Goal: Task Accomplishment & Management: Complete application form

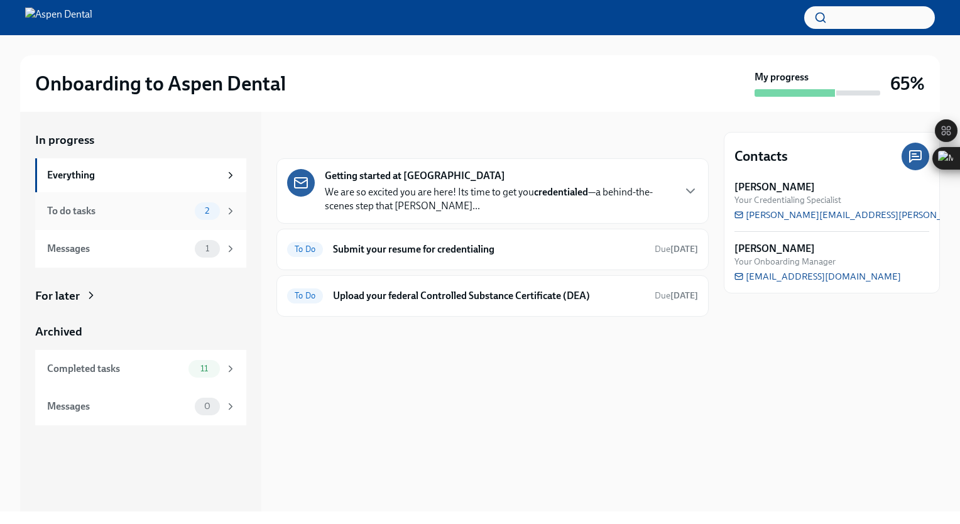
click at [136, 219] on div "To do tasks 2" at bounding box center [141, 211] width 189 height 18
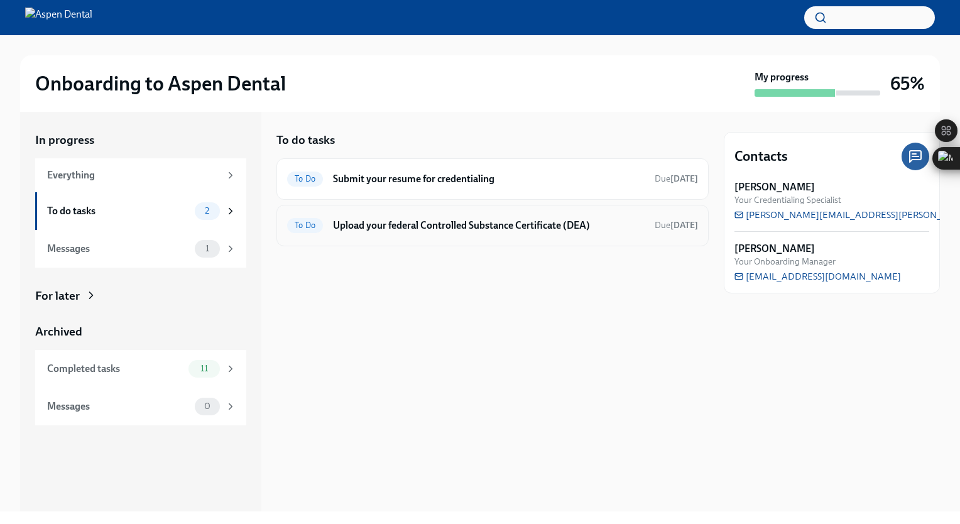
click at [328, 217] on div "To Do Upload your federal Controlled Substance Certificate (DEA) Due [DATE]" at bounding box center [492, 226] width 411 height 20
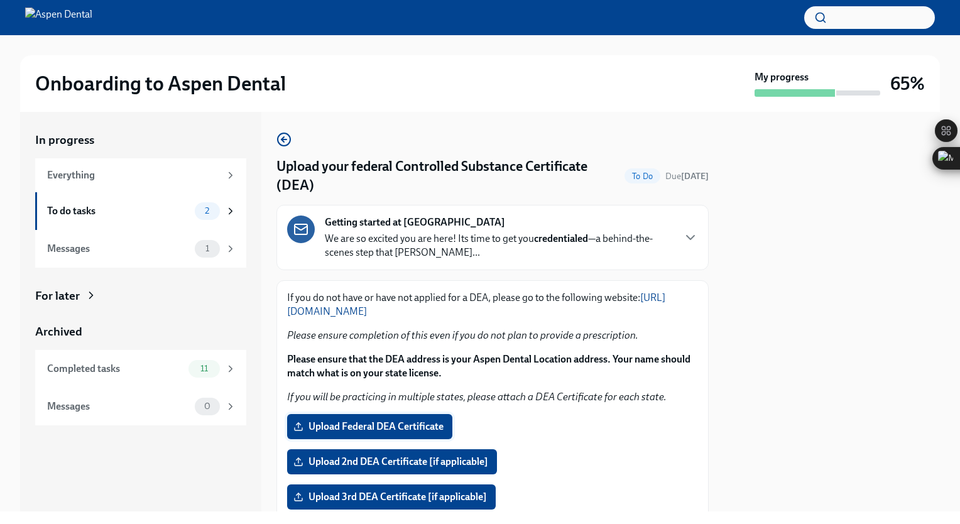
click at [386, 423] on span "Upload Federal DEA Certificate" at bounding box center [370, 427] width 148 height 13
click at [0, 0] on input "Upload Federal DEA Certificate" at bounding box center [0, 0] width 0 height 0
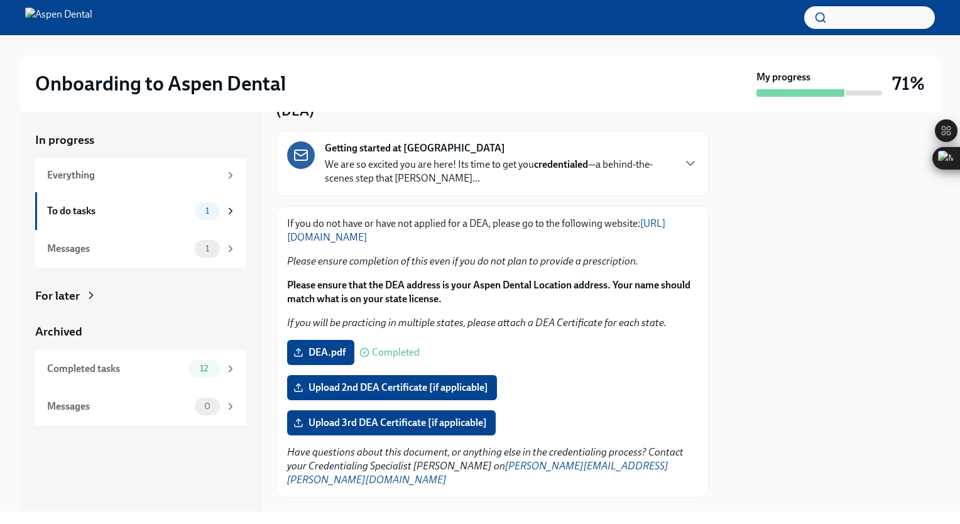
scroll to position [85, 0]
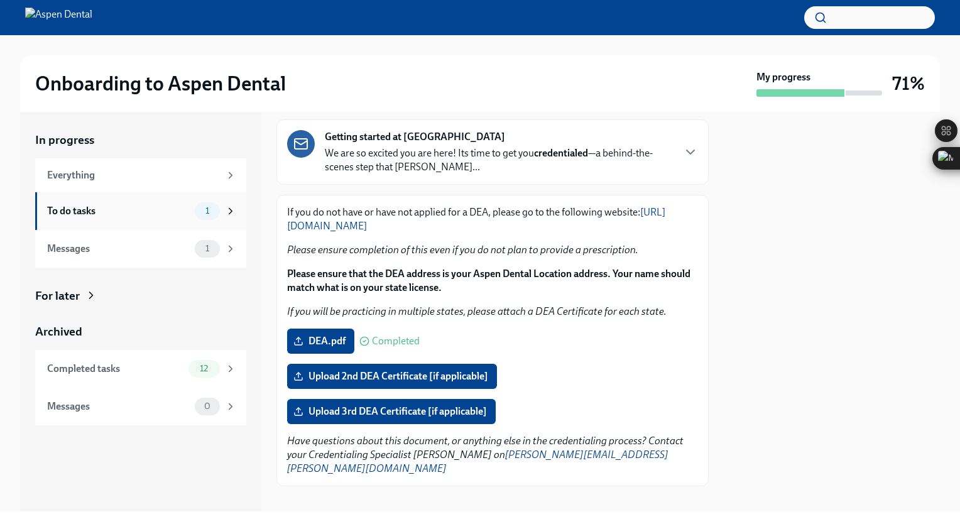
click at [119, 206] on div "To do tasks" at bounding box center [118, 211] width 143 height 14
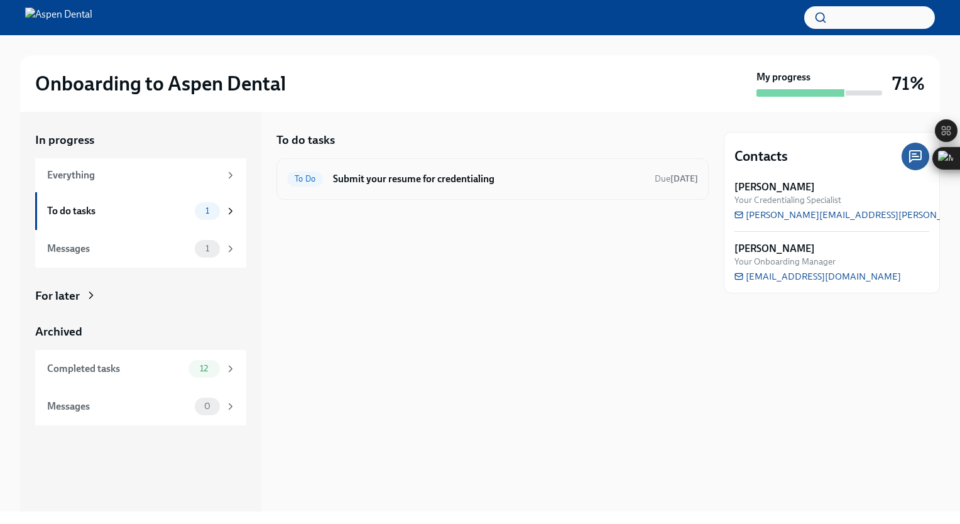
click at [408, 178] on h6 "Submit your resume for credentialing" at bounding box center [489, 179] width 312 height 14
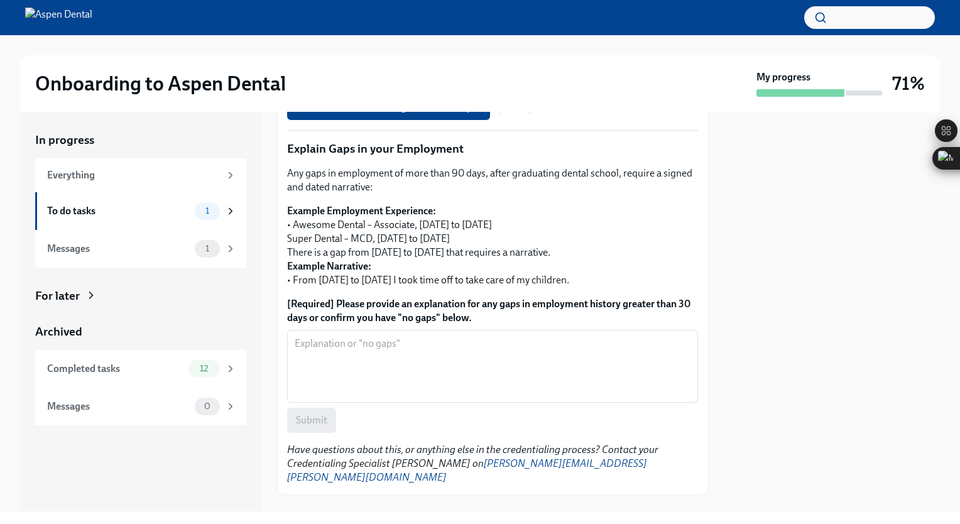
scroll to position [439, 0]
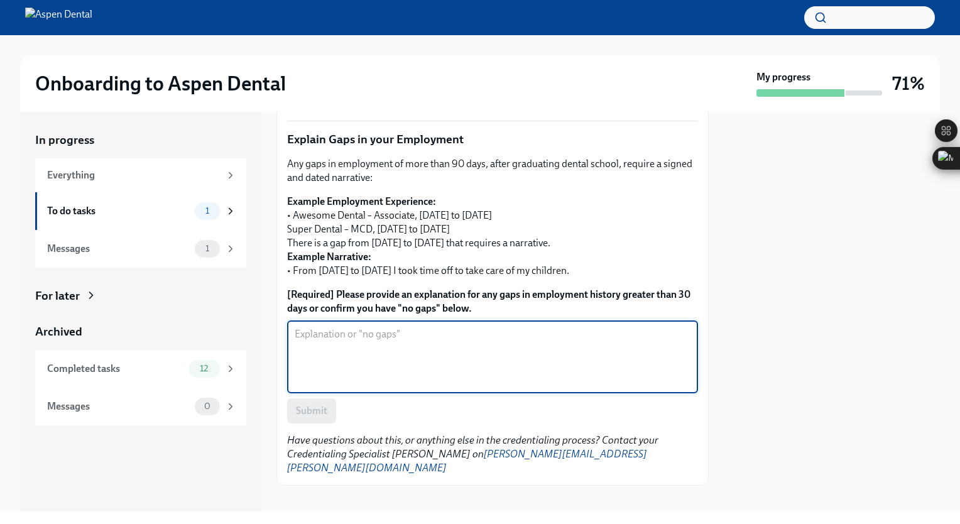
click at [434, 345] on textarea "[Required] Please provide an explanation for any gaps in employment history gre…" at bounding box center [493, 357] width 396 height 60
type textarea "no gaps in employments"
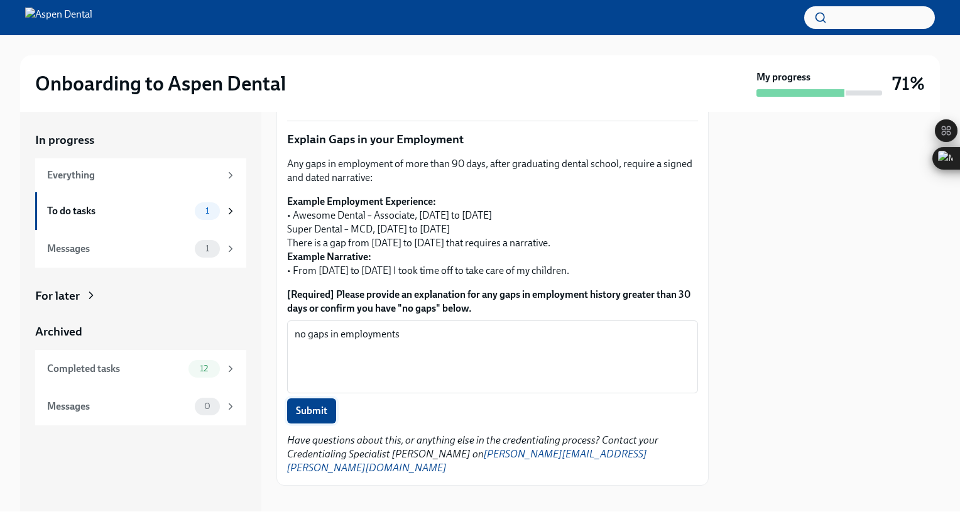
click at [314, 407] on span "Submit" at bounding box center [311, 411] width 31 height 13
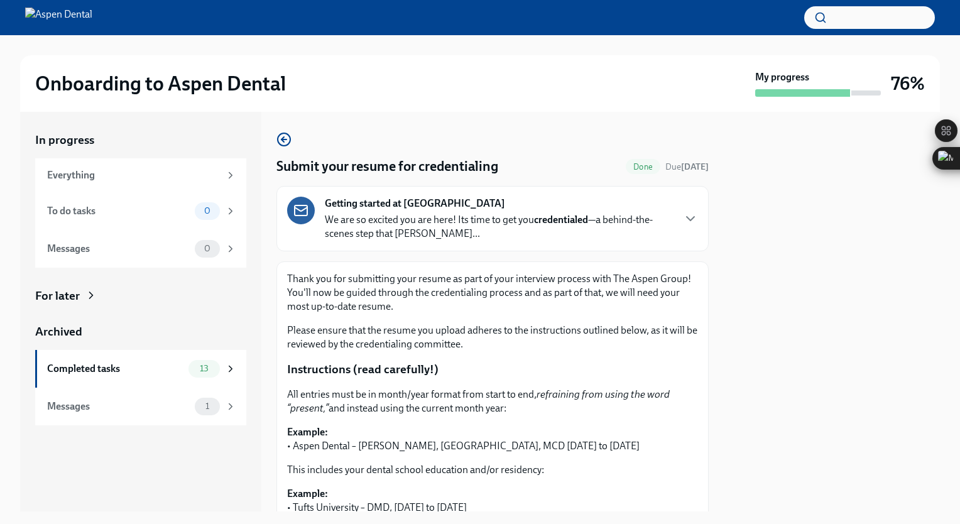
drag, startPoint x: 703, startPoint y: 253, endPoint x: 752, endPoint y: 370, distance: 126.8
click at [752, 370] on div at bounding box center [832, 312] width 216 height 400
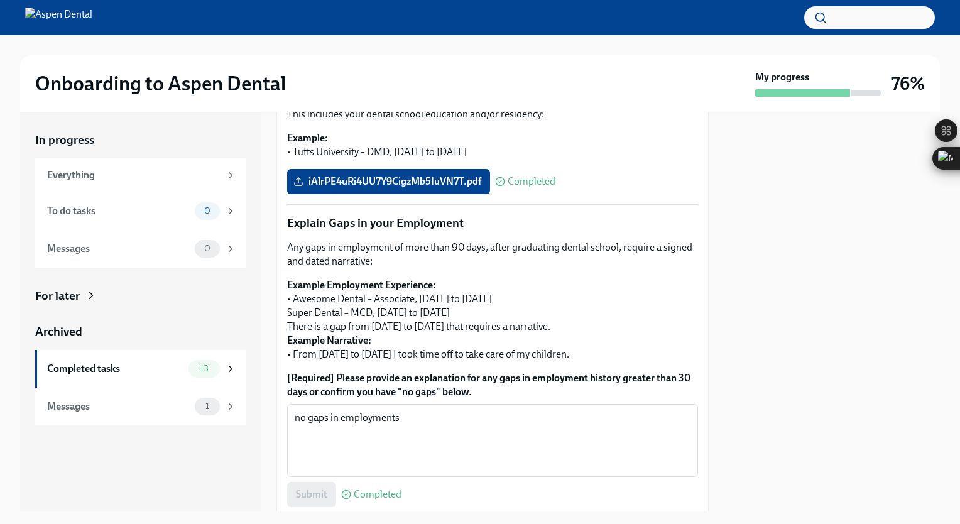
scroll to position [355, 0]
click at [83, 404] on div "Messages" at bounding box center [118, 407] width 143 height 14
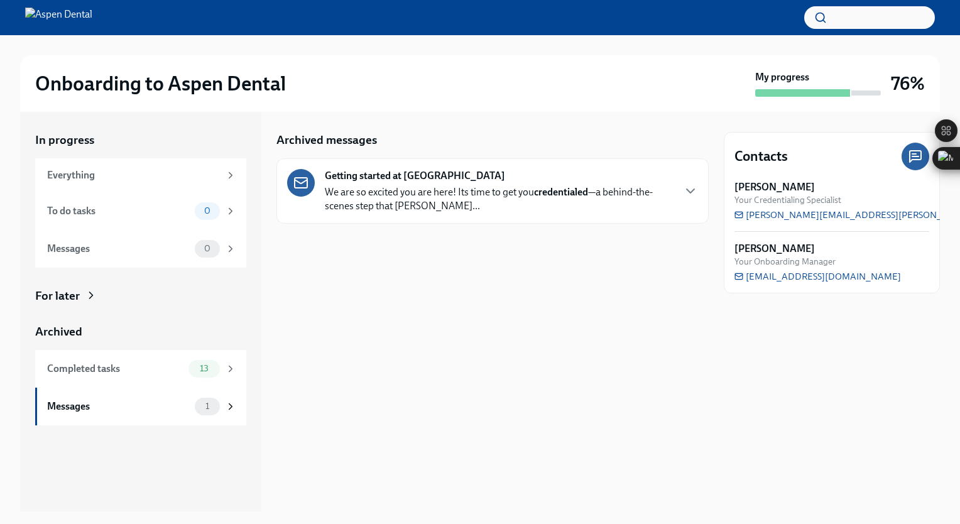
click at [402, 211] on p "We are so excited you are here! Its time to get you credentialed —a behind-the-…" at bounding box center [499, 199] width 348 height 28
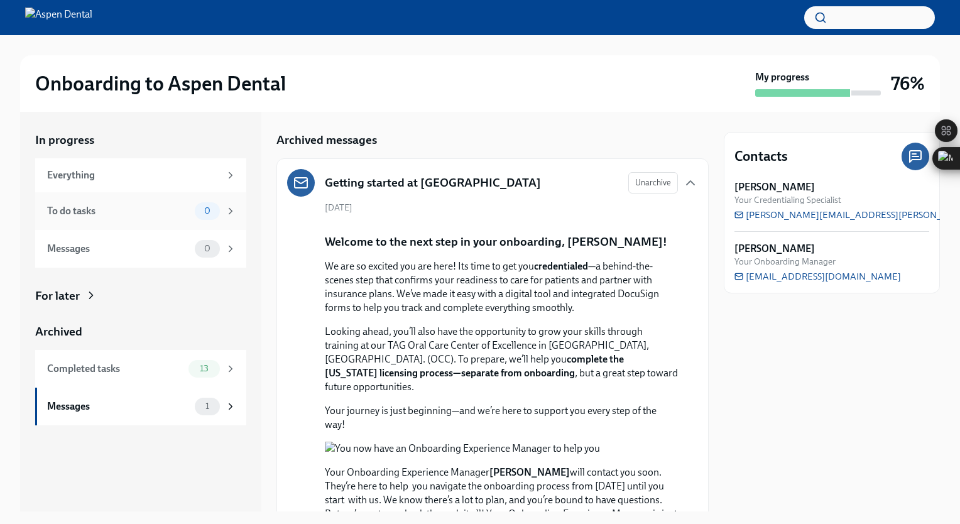
click at [80, 202] on div "To do tasks 0" at bounding box center [141, 211] width 189 height 18
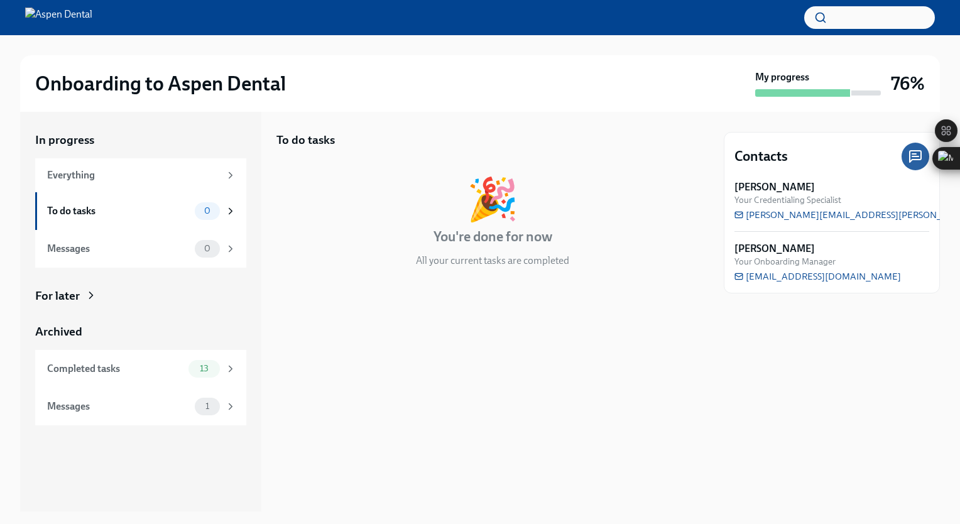
click at [804, 84] on div "My progress" at bounding box center [819, 83] width 126 height 26
click at [129, 366] on div "Completed tasks" at bounding box center [115, 369] width 136 height 14
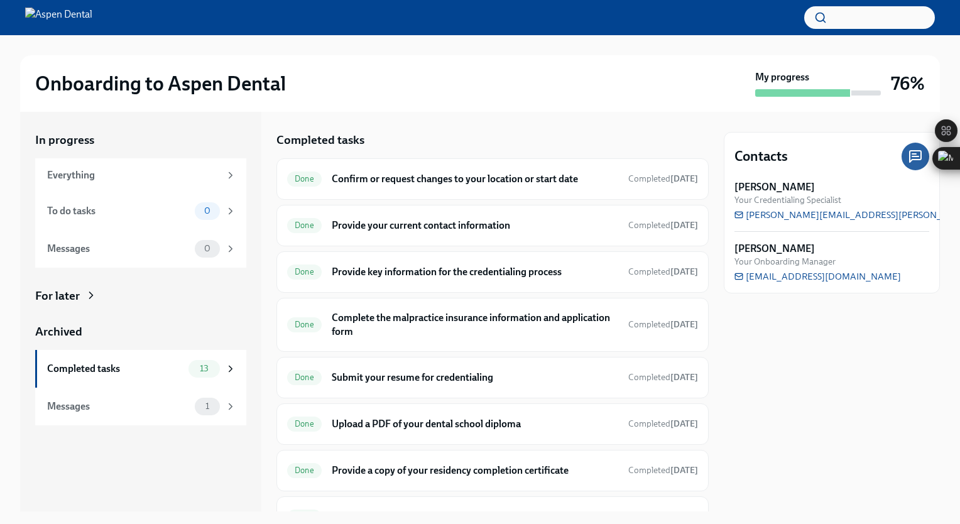
click at [837, 87] on div "My progress" at bounding box center [819, 83] width 126 height 26
click at [850, 84] on div "My progress" at bounding box center [819, 83] width 126 height 26
click at [908, 77] on h3 "76%" at bounding box center [908, 83] width 34 height 23
click at [173, 173] on div "Everything" at bounding box center [133, 175] width 173 height 14
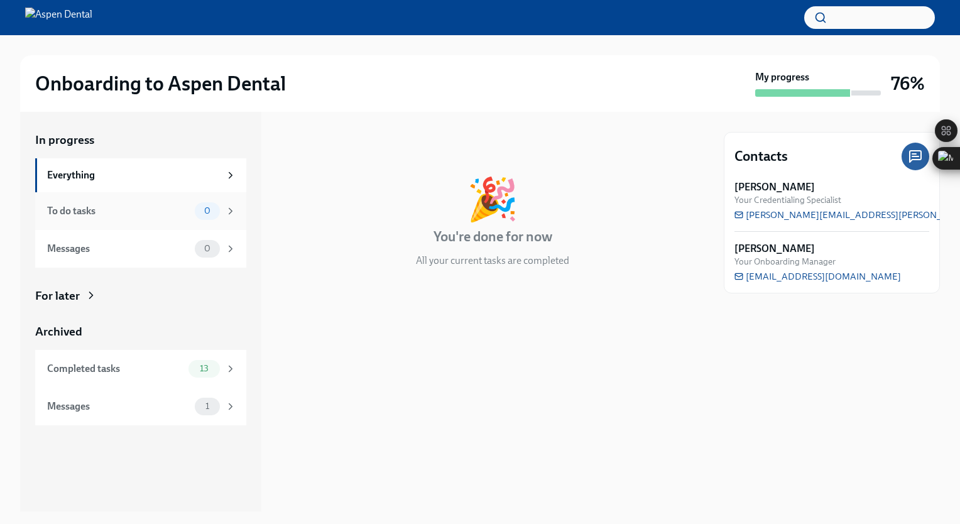
click at [136, 207] on div "To do tasks" at bounding box center [118, 211] width 143 height 14
click at [139, 231] on div "Messages 0" at bounding box center [140, 249] width 211 height 38
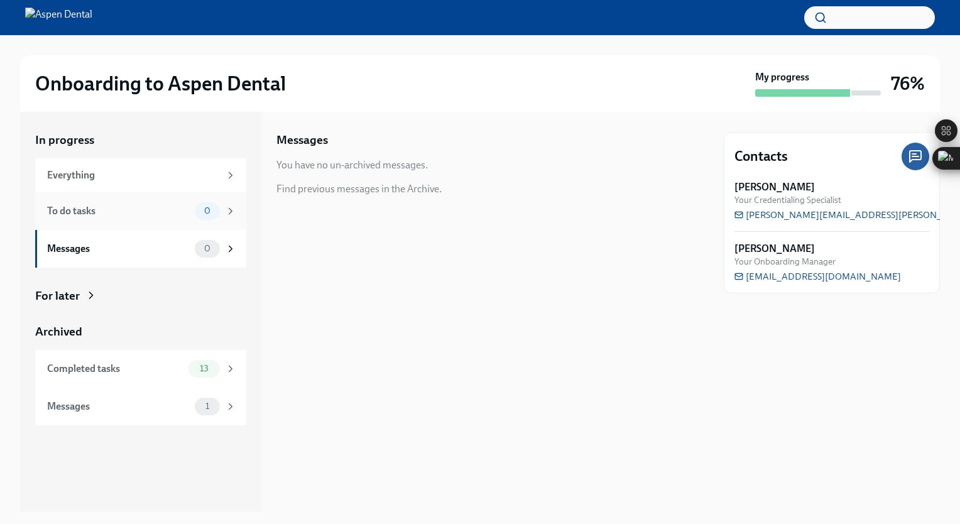
click at [141, 221] on div "To do tasks 0" at bounding box center [140, 211] width 211 height 38
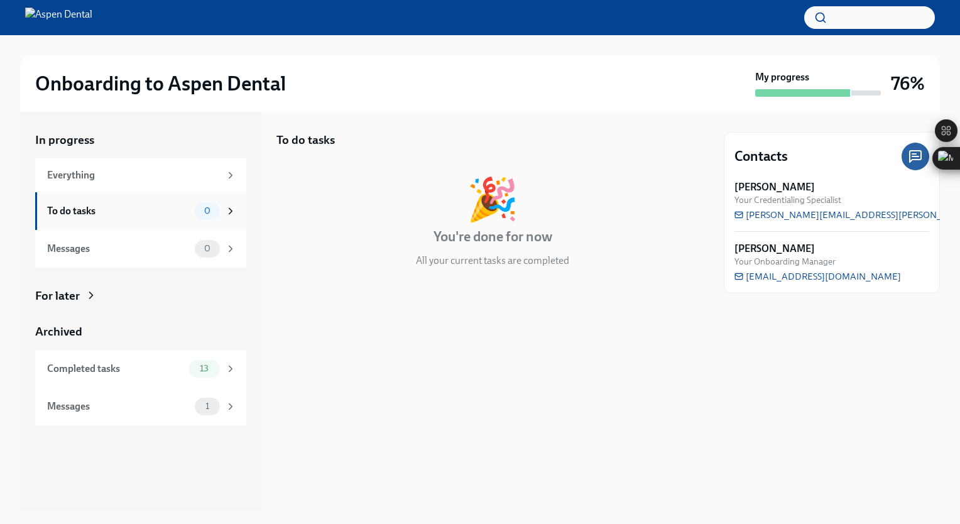
click at [234, 210] on icon at bounding box center [230, 211] width 11 height 11
click at [83, 292] on div "For later" at bounding box center [140, 296] width 211 height 16
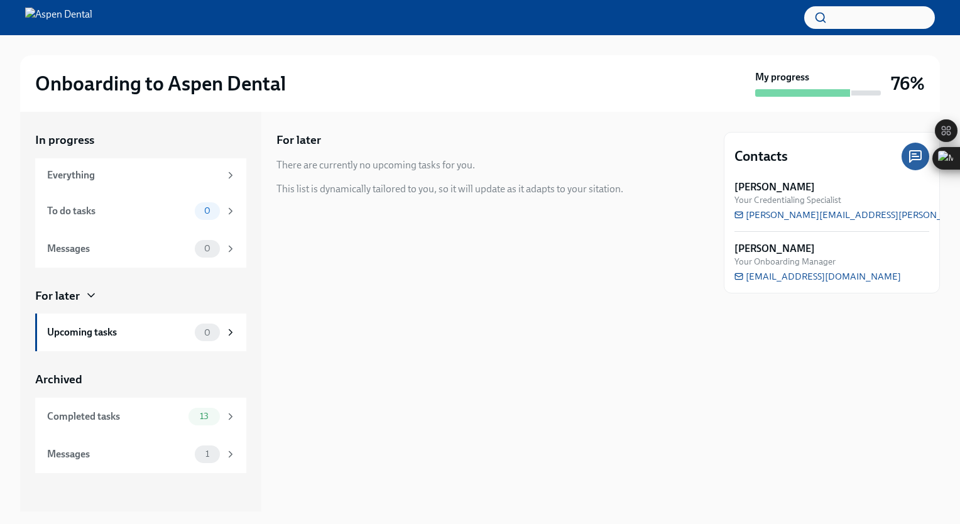
click at [772, 111] on div "Onboarding to Aspen Dental My progress 76%" at bounding box center [480, 83] width 920 height 57
drag, startPoint x: 772, startPoint y: 111, endPoint x: 766, endPoint y: 85, distance: 27.0
click at [766, 85] on div "Onboarding to Aspen Dental My progress 76%" at bounding box center [480, 83] width 920 height 57
click at [766, 85] on div "My progress" at bounding box center [819, 83] width 126 height 26
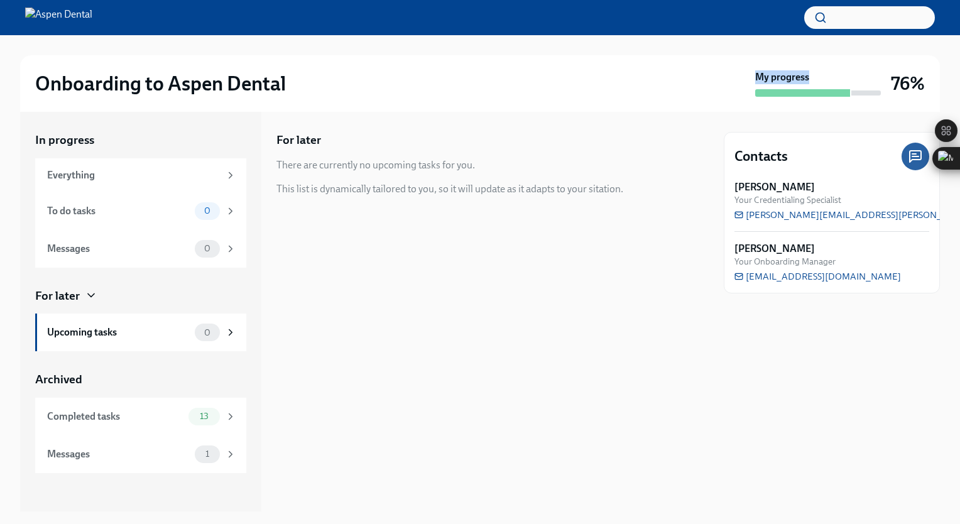
click at [766, 85] on div "My progress" at bounding box center [819, 83] width 126 height 26
drag, startPoint x: 766, startPoint y: 85, endPoint x: 667, endPoint y: 52, distance: 104.8
click at [667, 52] on div at bounding box center [480, 45] width 920 height 20
click at [471, 94] on div "Onboarding to Aspen Dental" at bounding box center [392, 83] width 715 height 25
click at [907, 79] on h3 "76%" at bounding box center [908, 83] width 34 height 23
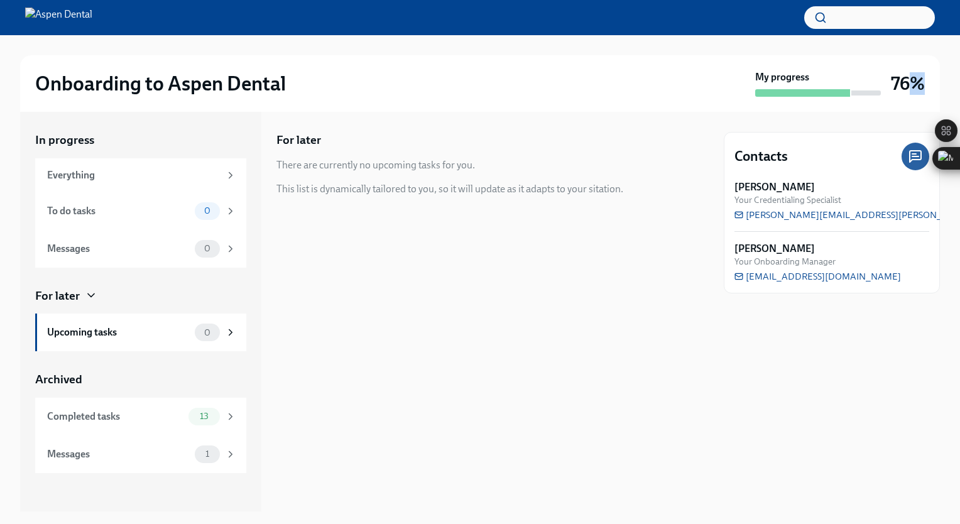
click at [907, 79] on h3 "76%" at bounding box center [908, 83] width 34 height 23
